Goal: Task Accomplishment & Management: Manage account settings

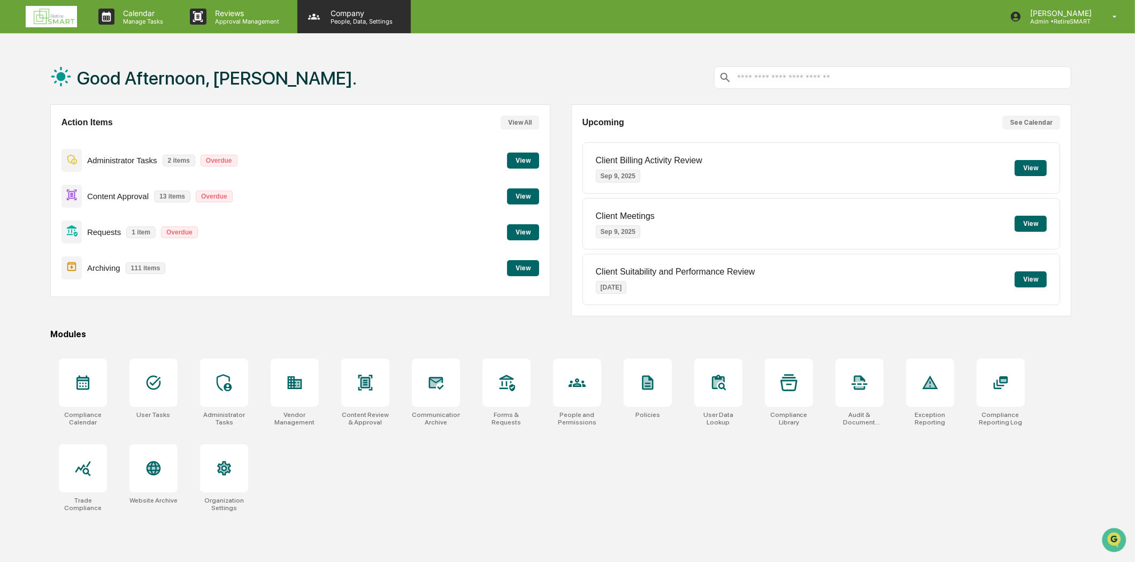
click at [367, 18] on p "People, Data, Settings" at bounding box center [360, 21] width 76 height 7
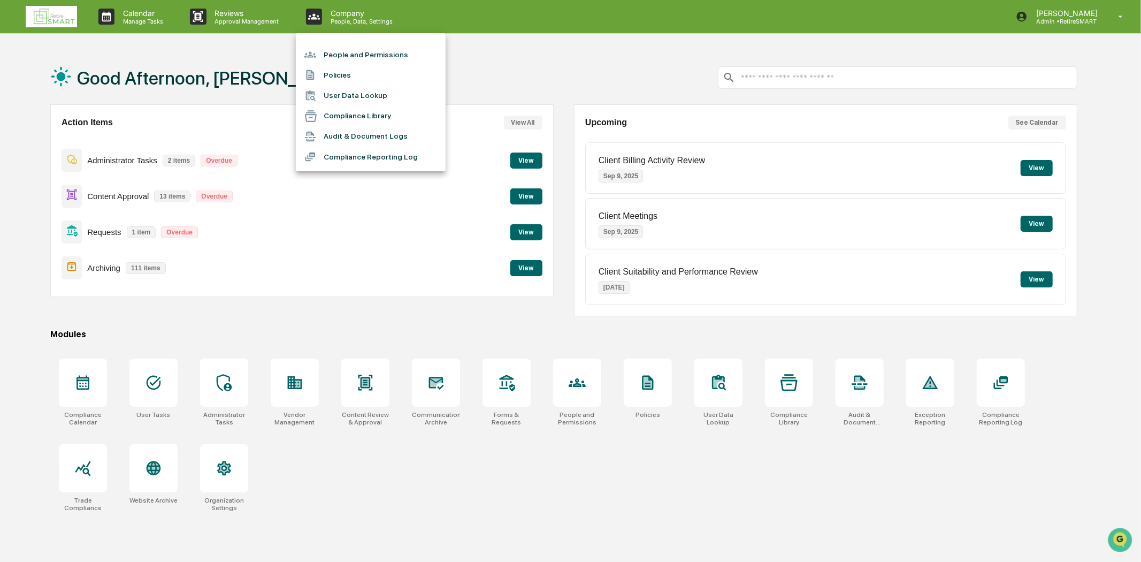
click at [375, 55] on li "People and Permissions" at bounding box center [371, 54] width 150 height 20
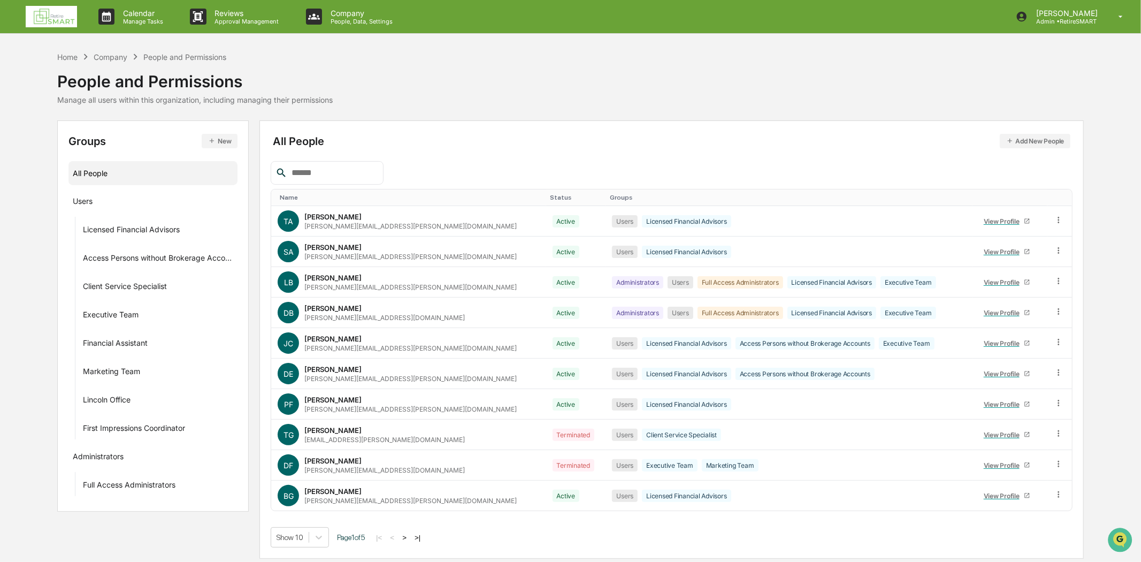
click at [306, 178] on input "text" at bounding box center [333, 173] width 91 height 14
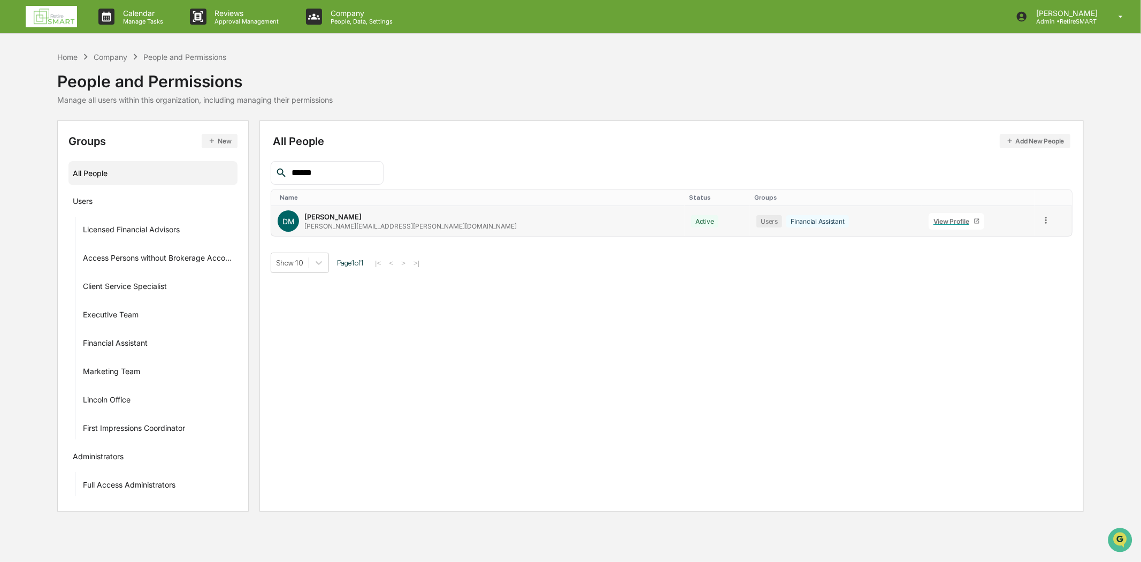
type input "******"
click at [1045, 217] on icon at bounding box center [1046, 220] width 2 height 6
click at [997, 260] on div "Change Status" at bounding box center [998, 258] width 89 height 13
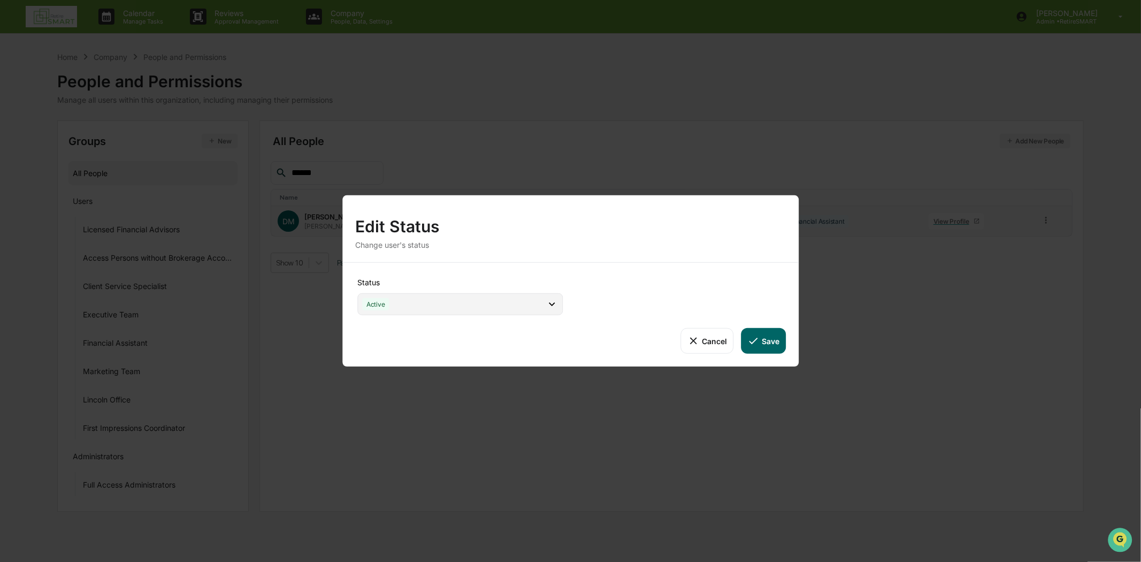
click at [519, 311] on div "Active" at bounding box center [459, 304] width 205 height 22
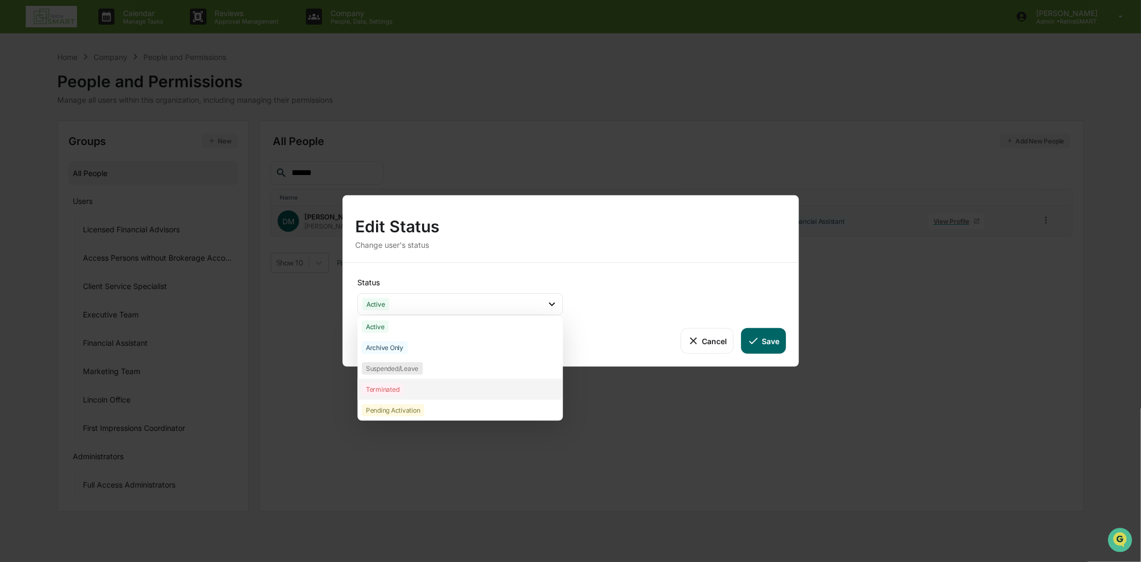
click at [457, 391] on div "Terminated" at bounding box center [459, 389] width 205 height 21
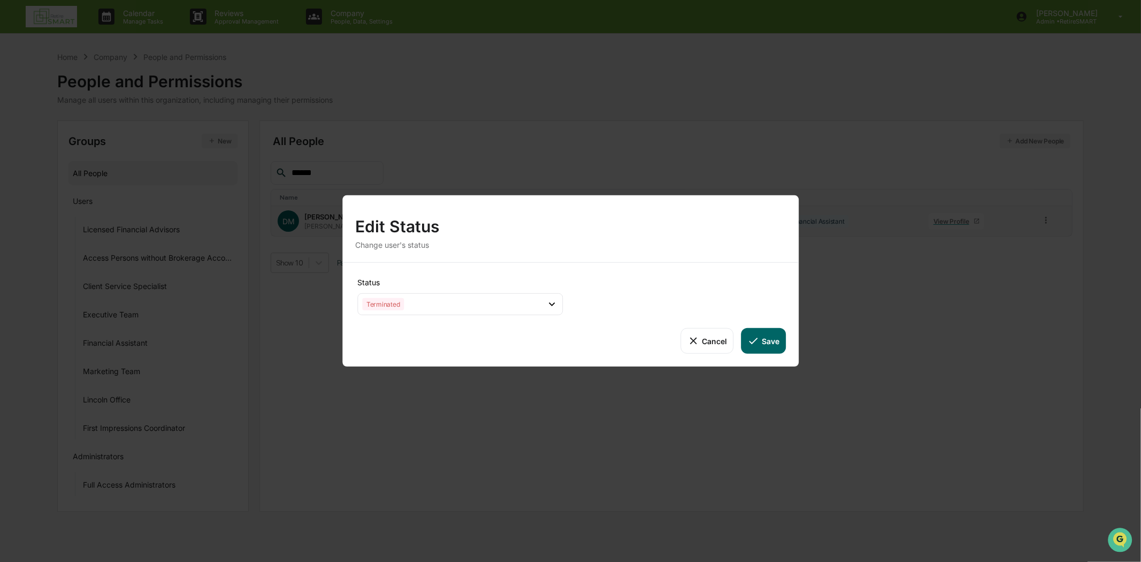
click at [751, 337] on icon at bounding box center [754, 341] width 12 height 12
